Goal: Task Accomplishment & Management: Use online tool/utility

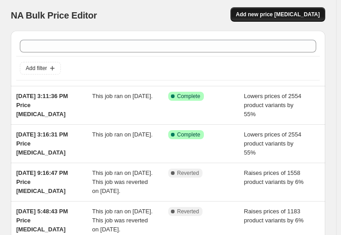
click at [283, 14] on span "Add new price [MEDICAL_DATA]" at bounding box center [278, 14] width 84 height 7
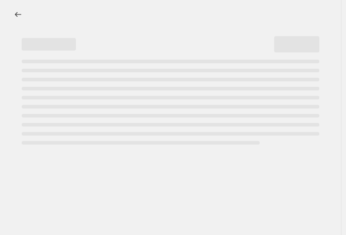
select select "percentage"
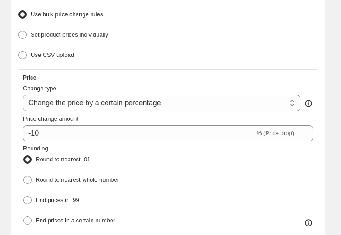
scroll to position [135, 0]
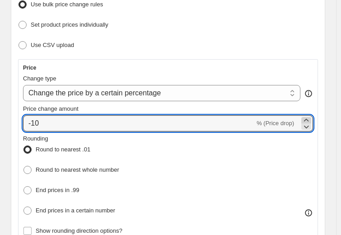
click at [309, 119] on icon at bounding box center [306, 119] width 5 height 3
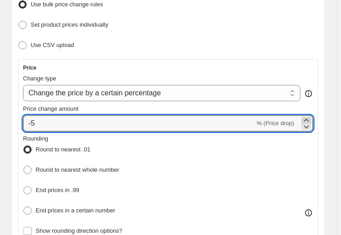
click at [309, 119] on icon at bounding box center [306, 119] width 5 height 3
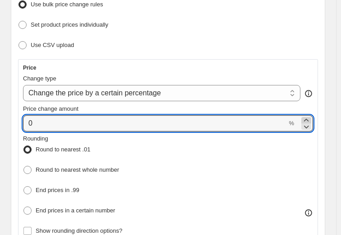
click at [309, 119] on icon at bounding box center [306, 119] width 5 height 3
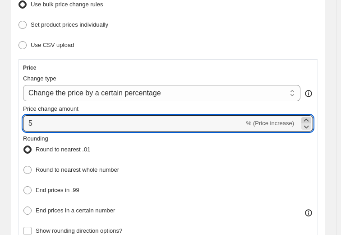
click at [309, 119] on icon at bounding box center [306, 119] width 5 height 3
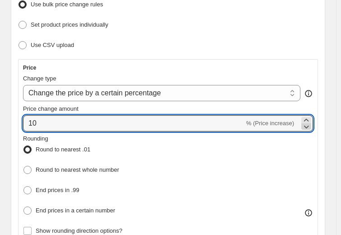
click at [310, 127] on icon at bounding box center [306, 126] width 9 height 9
type input "8"
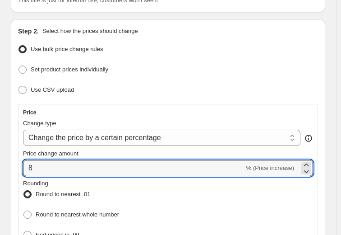
scroll to position [90, 0]
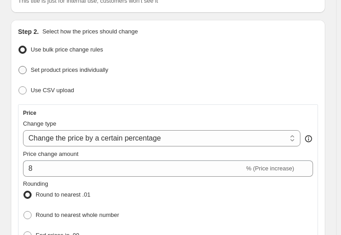
click at [23, 69] on span at bounding box center [23, 70] width 8 height 8
click at [19, 66] on input "Set product prices individually" at bounding box center [19, 66] width 0 height 0
radio input "true"
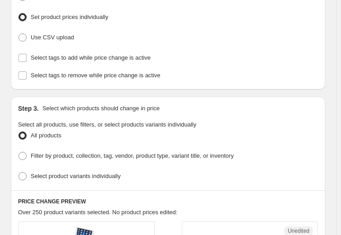
scroll to position [0, 0]
